Goal: Task Accomplishment & Management: Manage account settings

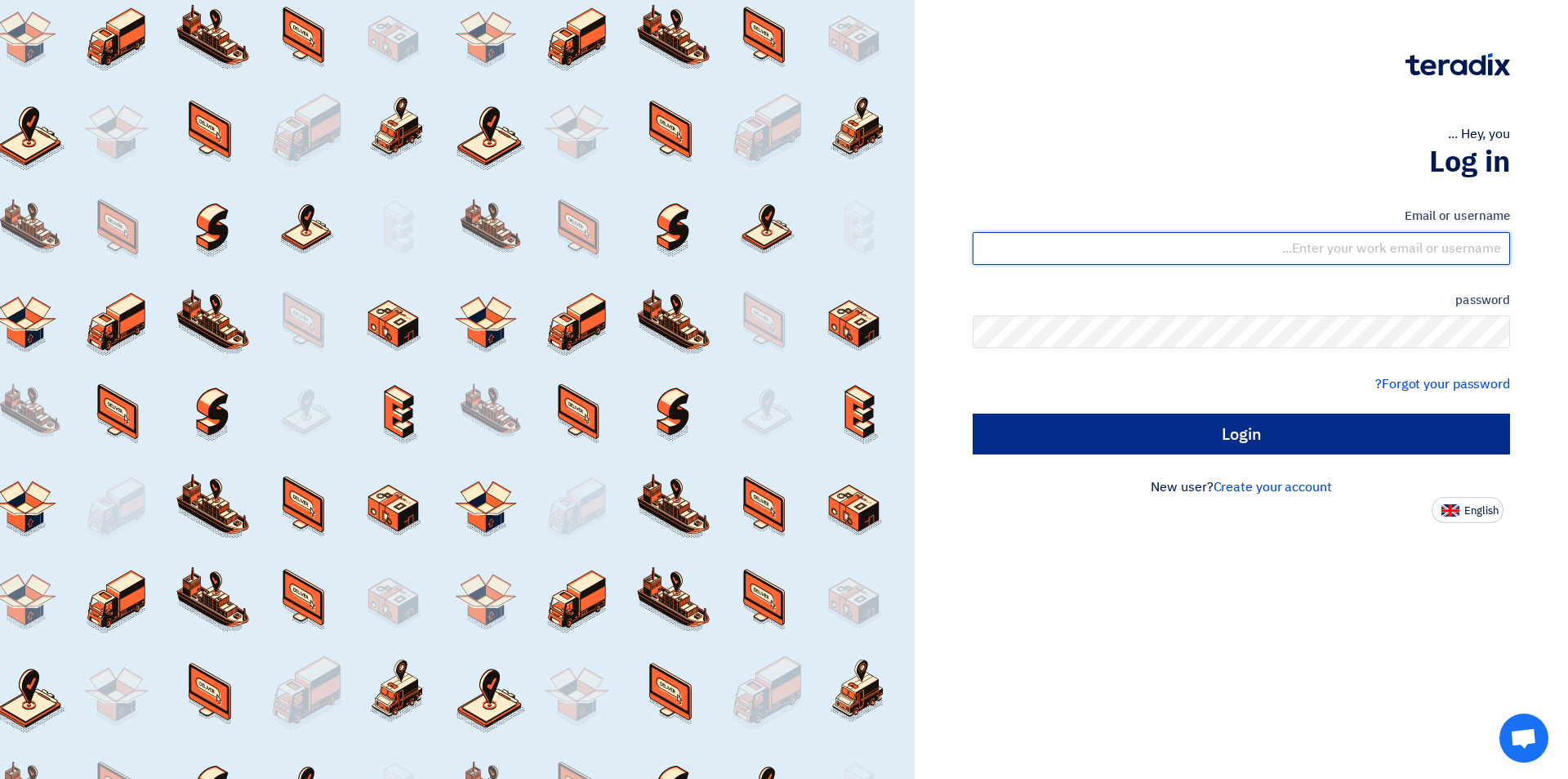
type input "[EMAIL_ADDRESS][DOMAIN_NAME]"
click at [1263, 435] on input "Login" at bounding box center [1241, 433] width 537 height 41
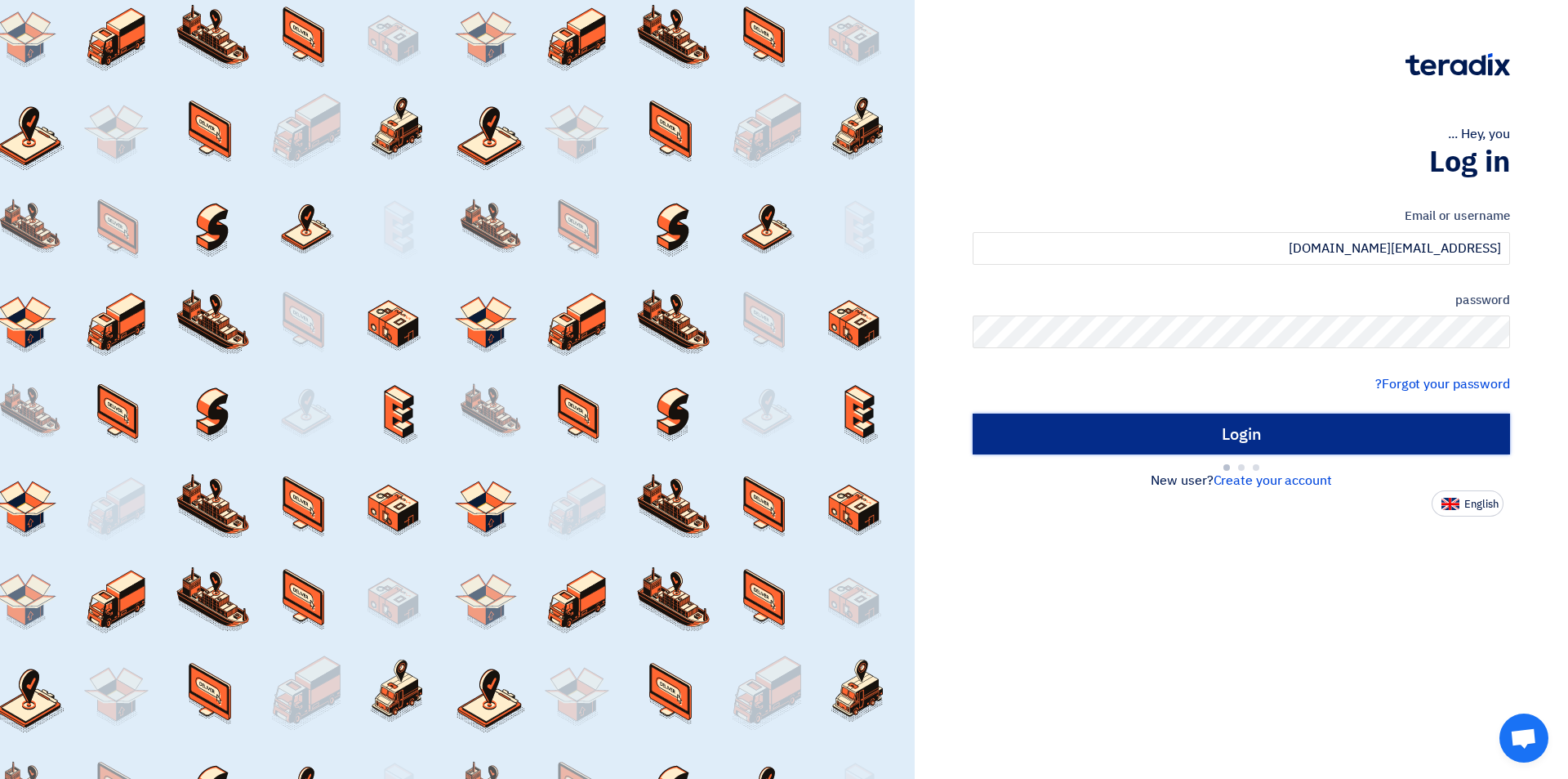
type input "Sign in"
